Goal: Task Accomplishment & Management: Complete application form

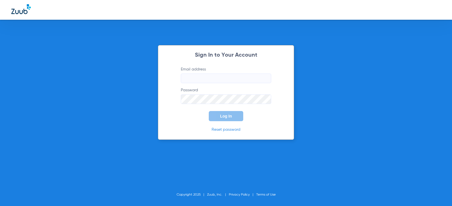
click at [219, 78] on input "Email address" at bounding box center [226, 79] width 90 height 10
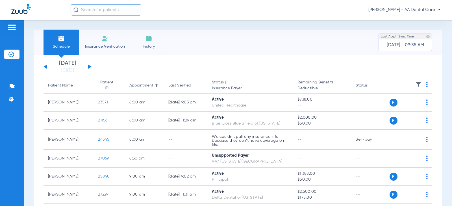
click at [91, 66] on div "Monday 06-23-2025 Tuesday 06-24-2025 Wednesday 06-25-2025 Thursday 06-26-2025 F…" at bounding box center [67, 67] width 48 height 12
click at [90, 66] on button at bounding box center [89, 67] width 3 height 4
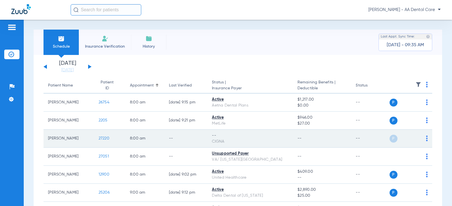
click at [426, 139] on img at bounding box center [427, 139] width 2 height 6
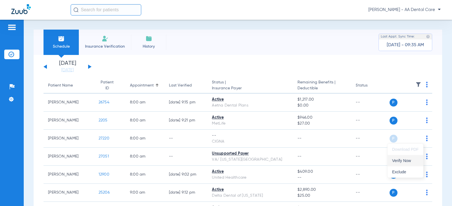
click at [407, 162] on span "Verify Now" at bounding box center [405, 161] width 27 height 4
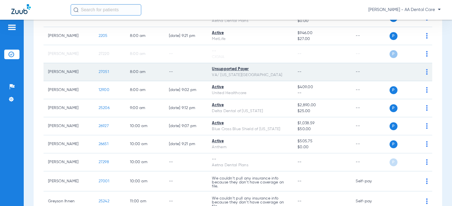
scroll to position [113, 0]
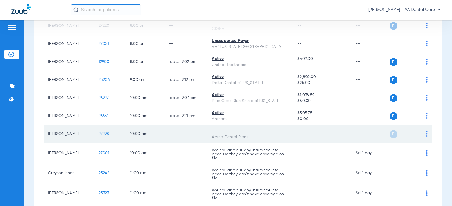
click at [426, 134] on img at bounding box center [427, 134] width 2 height 6
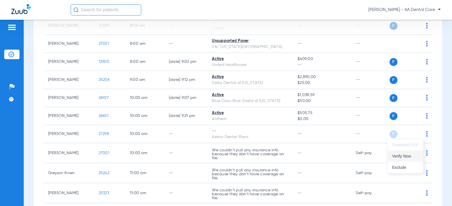
click at [411, 154] on button "Verify Now" at bounding box center [405, 156] width 36 height 11
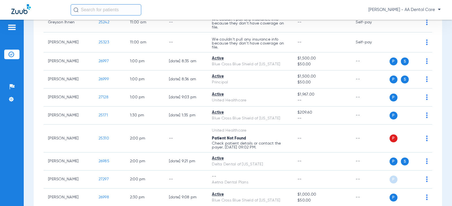
scroll to position [254, 0]
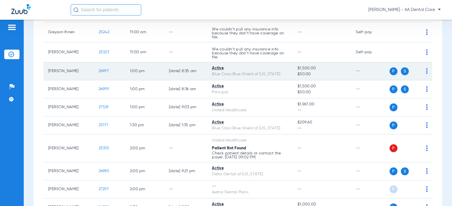
click at [423, 71] on td "P S" at bounding box center [410, 71] width 43 height 18
click at [421, 71] on div "P S" at bounding box center [408, 71] width 38 height 8
click at [426, 71] on img at bounding box center [427, 71] width 2 height 6
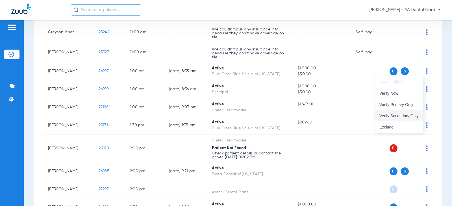
click at [403, 114] on span "Verify Secondary Only" at bounding box center [398, 116] width 39 height 4
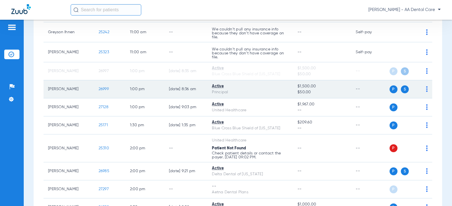
click at [426, 87] on img at bounding box center [427, 89] width 2 height 6
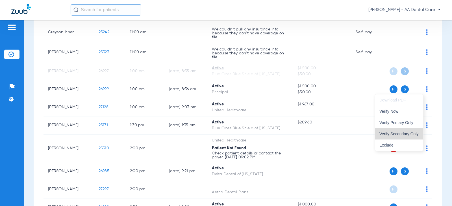
click at [408, 132] on span "Verify Secondary Only" at bounding box center [398, 134] width 39 height 4
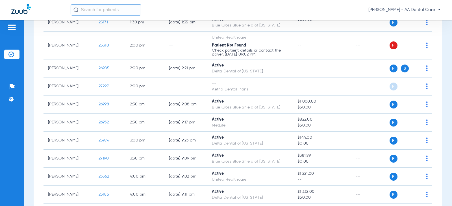
scroll to position [367, 0]
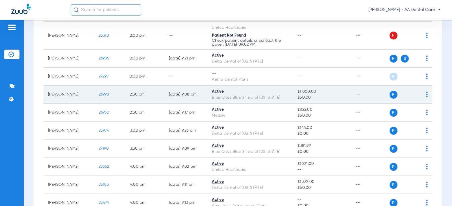
click at [426, 95] on img at bounding box center [427, 95] width 2 height 6
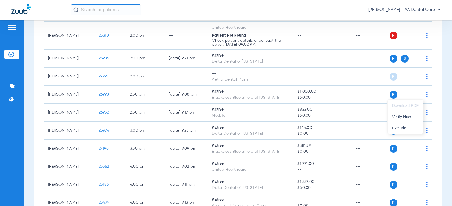
click at [314, 95] on div at bounding box center [226, 103] width 452 height 206
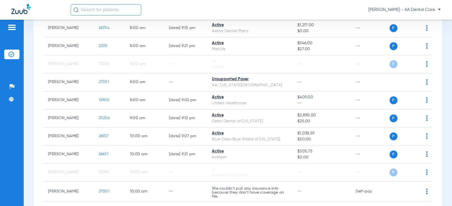
scroll to position [85, 0]
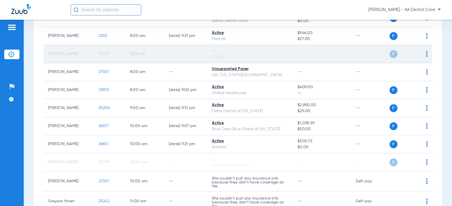
click at [426, 54] on img at bounding box center [427, 54] width 2 height 6
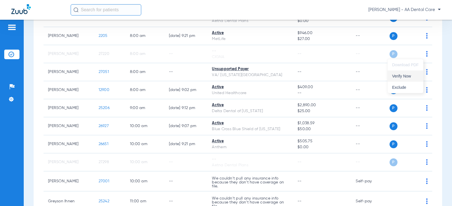
click at [408, 78] on button "Verify Now" at bounding box center [405, 76] width 36 height 11
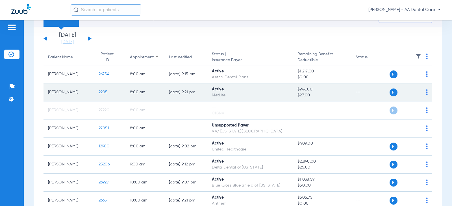
scroll to position [0, 0]
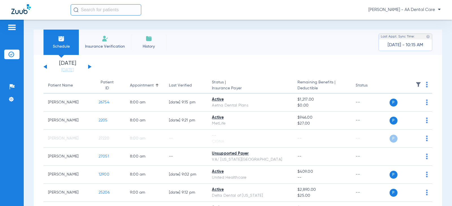
click at [112, 46] on span "Insurance Verification" at bounding box center [105, 47] width 44 height 6
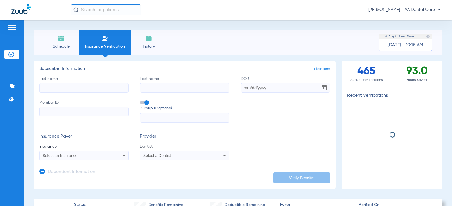
click at [80, 88] on input "First name" at bounding box center [83, 88] width 89 height 10
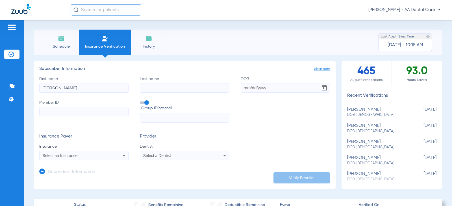
type input "cynthia"
type input "rossiter"
type input "02/03/1967"
click at [66, 115] on input "Member ID" at bounding box center [83, 112] width 89 height 10
paste input "U93599918"
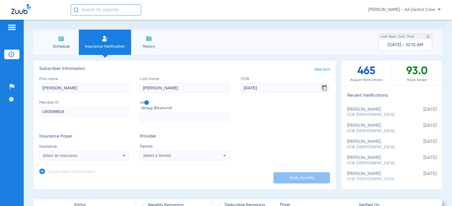
type input "U93599918"
click at [146, 103] on span at bounding box center [144, 103] width 8 height 2
click at [141, 101] on input "Group ID (optional)" at bounding box center [141, 101] width 0 height 0
click at [146, 103] on span at bounding box center [144, 103] width 8 height 2
click at [141, 101] on input "Group ID (optional)" at bounding box center [141, 101] width 0 height 0
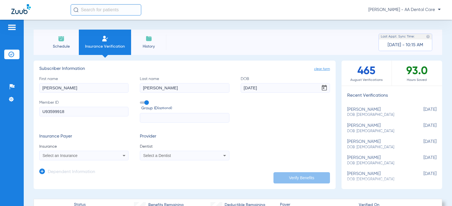
click at [147, 104] on label "Group ID (optional)" at bounding box center [184, 106] width 89 height 12
click at [141, 101] on input "Group ID (optional)" at bounding box center [141, 101] width 0 height 0
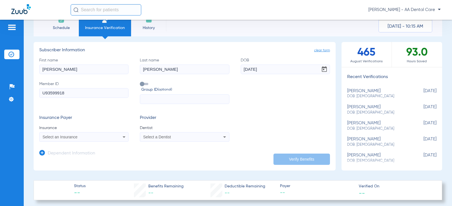
scroll to position [56, 0]
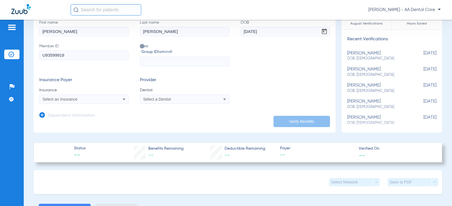
click at [104, 102] on div "Select an Insurance" at bounding box center [84, 99] width 89 height 7
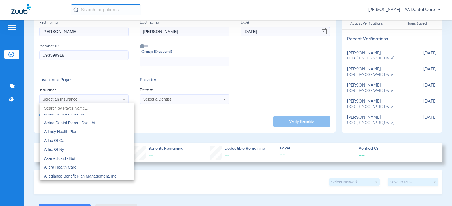
scroll to position [85, 0]
click at [87, 96] on div at bounding box center [226, 103] width 452 height 206
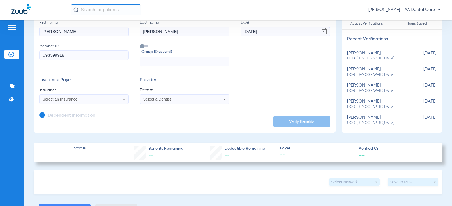
click at [87, 97] on div "Select an Insurance" at bounding box center [76, 99] width 66 height 4
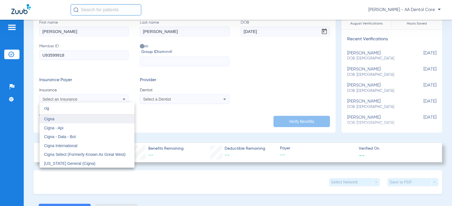
type input "cig"
click at [70, 119] on mat-option "Cigna" at bounding box center [87, 119] width 95 height 9
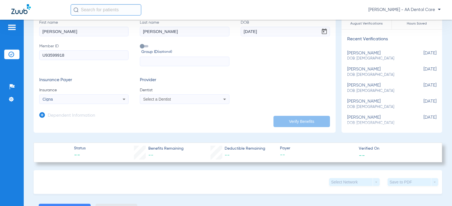
click at [162, 98] on span "Select a Dentist" at bounding box center [157, 99] width 28 height 5
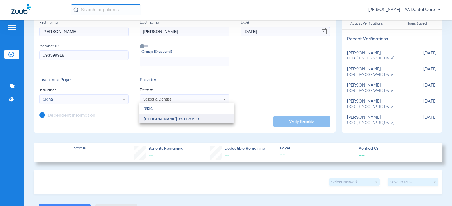
type input "rabia"
click at [163, 120] on span "Rabia Naqvi" at bounding box center [160, 119] width 33 height 5
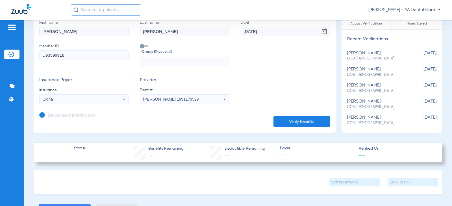
click at [292, 120] on button "Verify Benefits" at bounding box center [301, 121] width 56 height 11
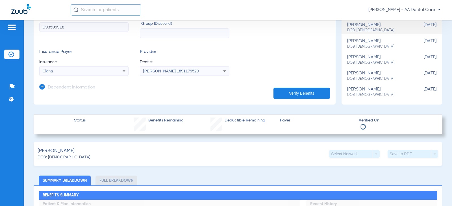
scroll to position [0, 0]
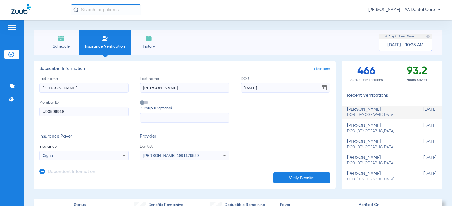
click at [76, 38] on li "Schedule" at bounding box center [60, 42] width 35 height 25
